Goal: Transaction & Acquisition: Purchase product/service

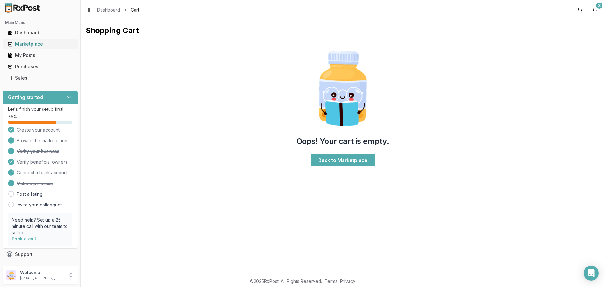
click at [34, 43] on div "Marketplace" at bounding box center [40, 44] width 65 height 6
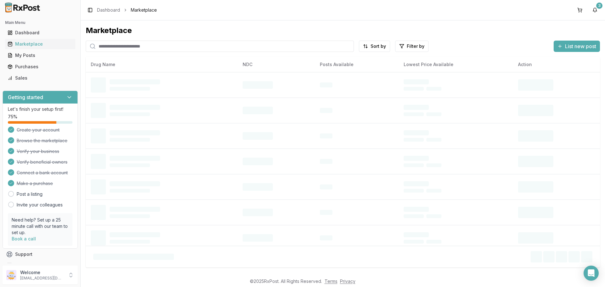
click at [134, 47] on input "search" at bounding box center [220, 46] width 268 height 11
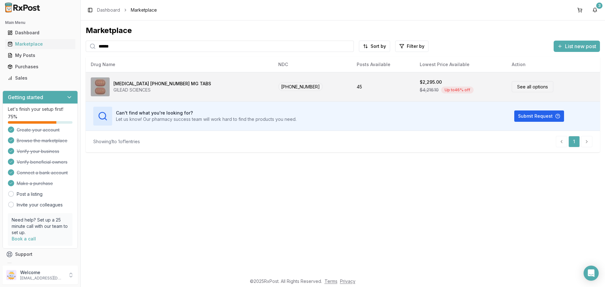
type input "******"
click at [520, 86] on link "See all options" at bounding box center [533, 86] width 42 height 11
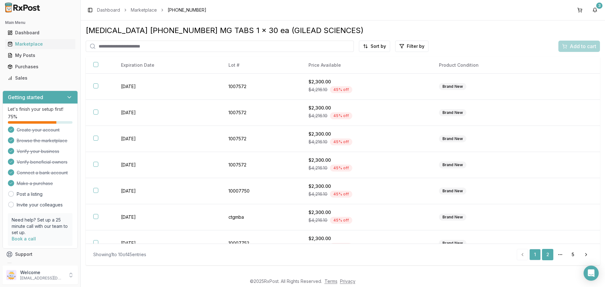
click at [547, 256] on link "2" at bounding box center [547, 254] width 11 height 11
click at [548, 255] on link "3" at bounding box center [547, 254] width 11 height 11
click at [557, 254] on link "4" at bounding box center [560, 254] width 11 height 11
click at [574, 254] on link "5" at bounding box center [572, 254] width 11 height 11
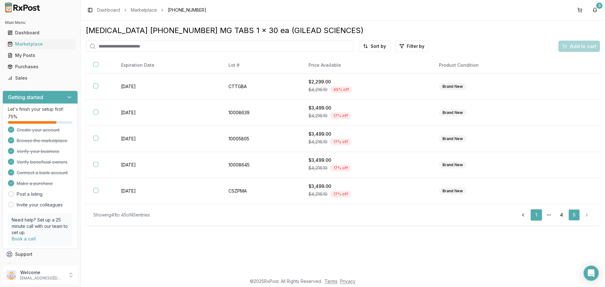
click at [534, 213] on link "1" at bounding box center [536, 215] width 11 height 11
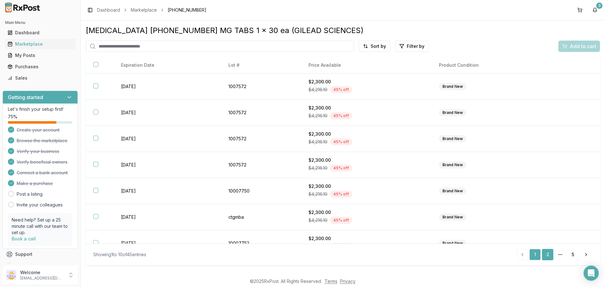
click at [546, 255] on link "2" at bounding box center [547, 254] width 11 height 11
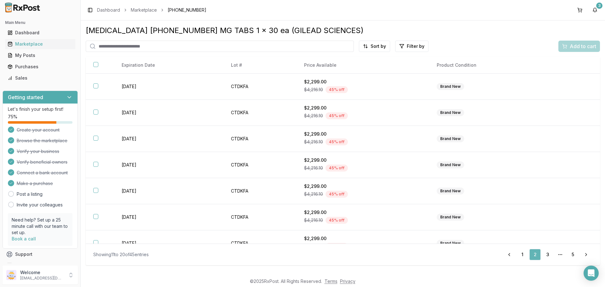
click at [546, 255] on link "3" at bounding box center [547, 254] width 11 height 11
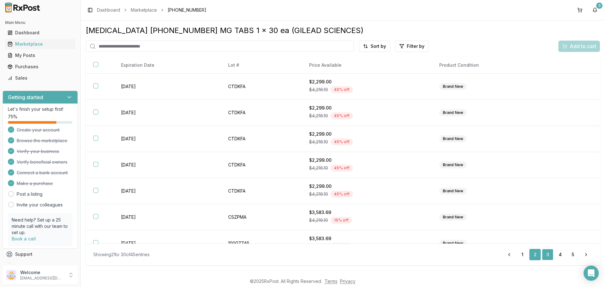
click at [546, 255] on link "3" at bounding box center [547, 254] width 11 height 11
click at [561, 255] on link "4" at bounding box center [560, 254] width 11 height 11
click at [521, 255] on link "1" at bounding box center [522, 254] width 11 height 11
click at [34, 44] on div "Marketplace" at bounding box center [40, 44] width 65 height 6
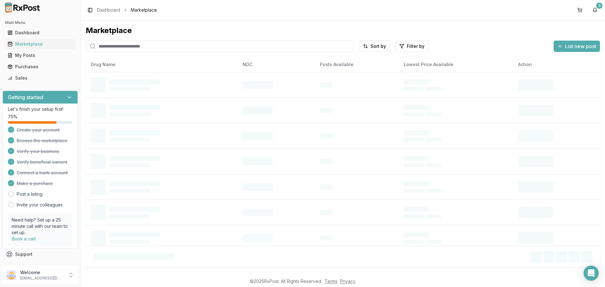
click at [148, 46] on input "search" at bounding box center [220, 46] width 268 height 11
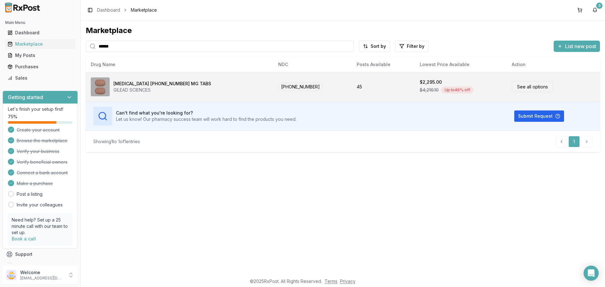
type input "******"
click at [420, 83] on div "$2,295.00" at bounding box center [431, 82] width 22 height 6
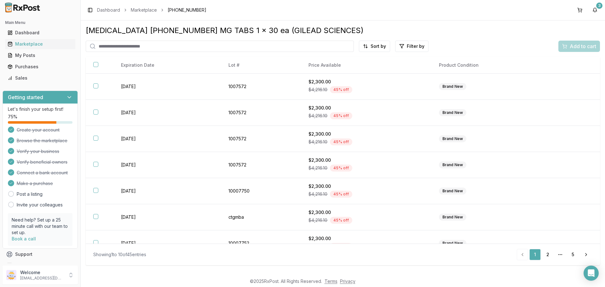
click at [522, 256] on li "pagination" at bounding box center [522, 254] width 11 height 11
click at [547, 256] on link "2" at bounding box center [547, 254] width 11 height 11
click at [559, 255] on icon "pagination" at bounding box center [560, 254] width 5 height 5
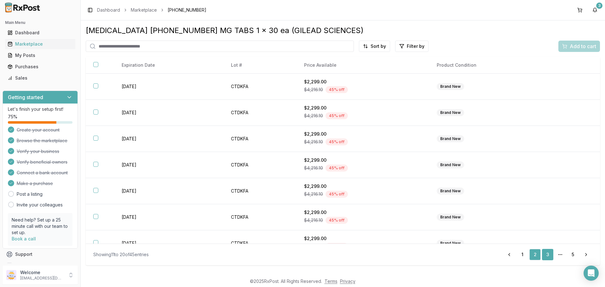
click at [548, 255] on link "3" at bounding box center [547, 254] width 11 height 11
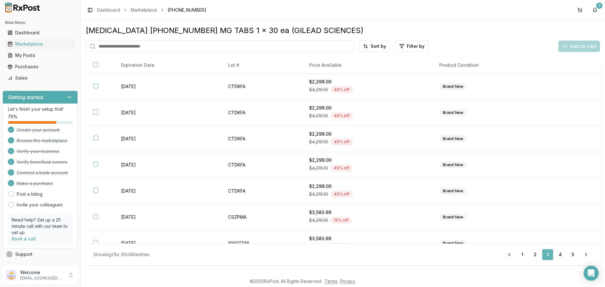
click at [548, 255] on link "3" at bounding box center [547, 254] width 11 height 11
click at [559, 254] on link "4" at bounding box center [560, 254] width 11 height 11
click at [572, 254] on link "5" at bounding box center [572, 254] width 11 height 11
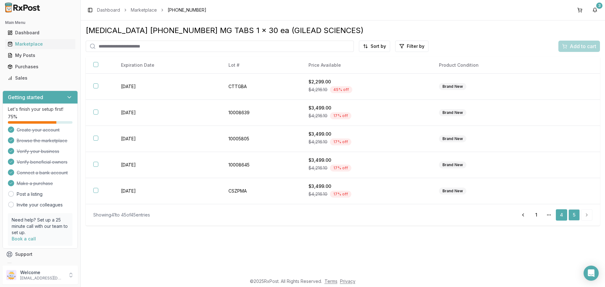
click at [562, 214] on link "4" at bounding box center [561, 215] width 11 height 11
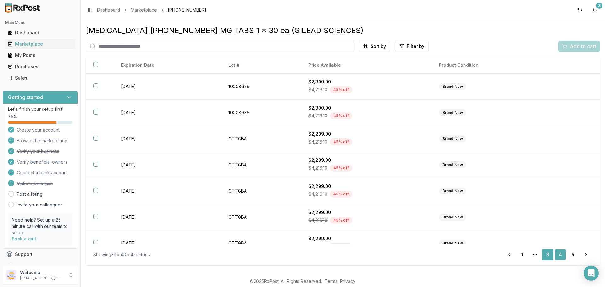
click at [546, 254] on link "3" at bounding box center [547, 254] width 11 height 11
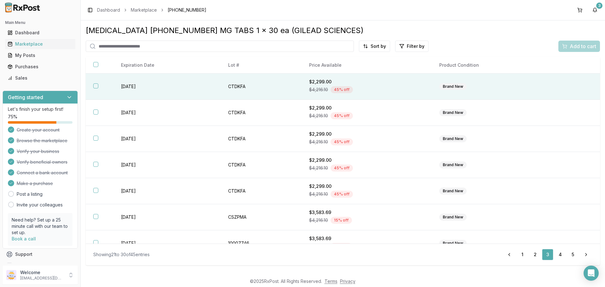
click at [95, 86] on button "button" at bounding box center [95, 86] width 5 height 5
click at [576, 48] on span "Add to cart" at bounding box center [583, 47] width 26 height 8
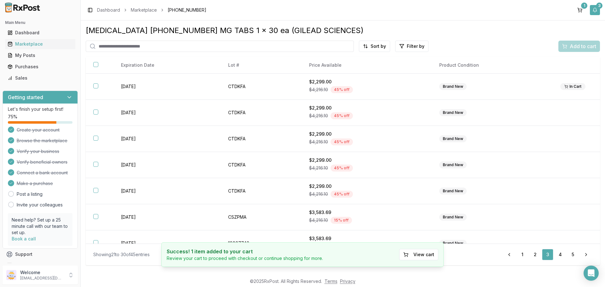
click at [597, 9] on button "3" at bounding box center [595, 10] width 10 height 10
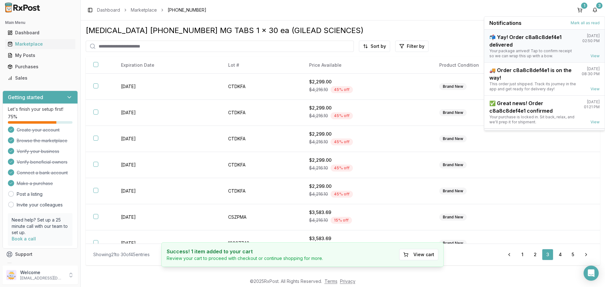
click at [491, 37] on div "📬 Yay! Order c8a8c8def4e1 delivered" at bounding box center [533, 40] width 88 height 15
click at [581, 10] on button "1" at bounding box center [580, 10] width 10 height 10
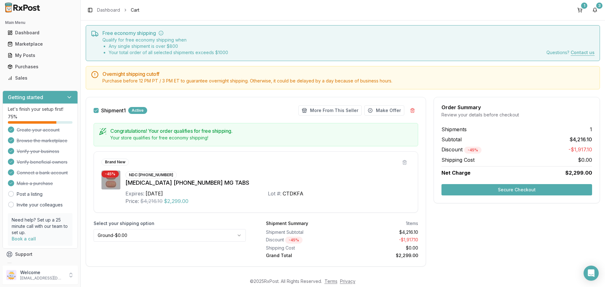
scroll to position [25, 0]
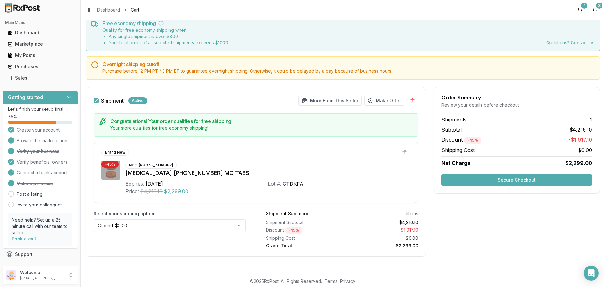
click at [518, 181] on button "Secure Checkout" at bounding box center [516, 180] width 151 height 11
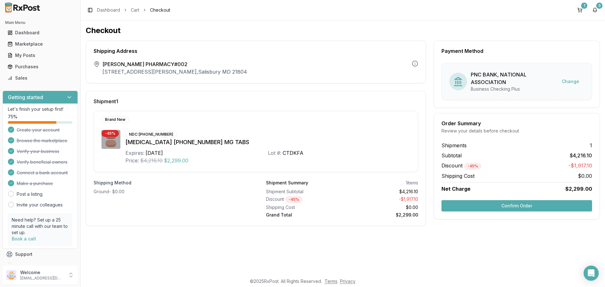
click at [513, 206] on button "Confirm Order" at bounding box center [516, 205] width 151 height 11
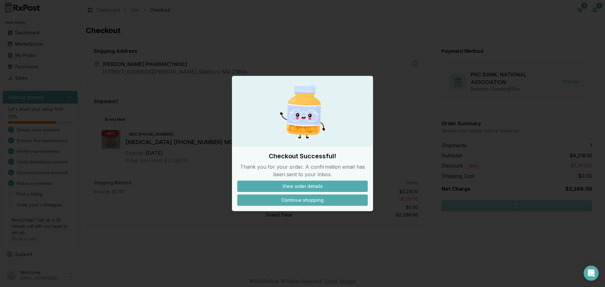
click at [306, 202] on button "Continue shopping" at bounding box center [302, 200] width 130 height 11
